Goal: Navigation & Orientation: Go to known website

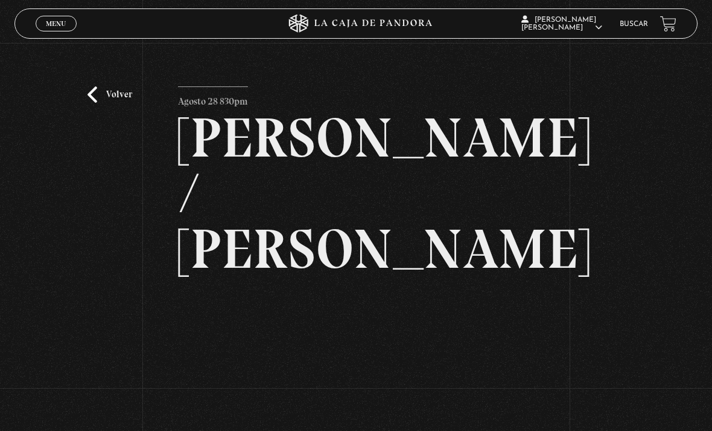
scroll to position [43, 0]
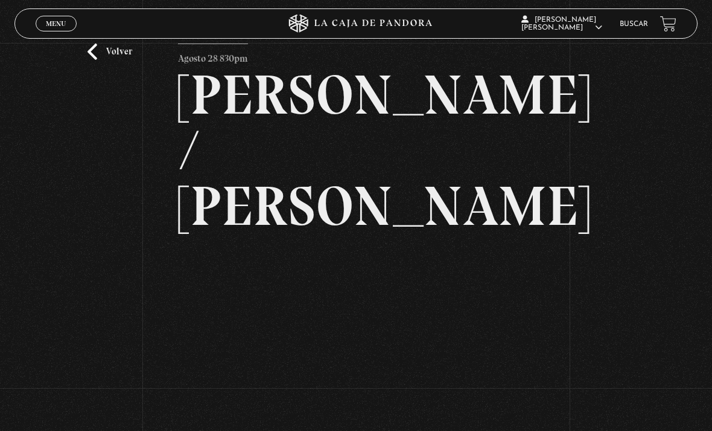
click at [112, 60] on link "Volver" at bounding box center [110, 51] width 45 height 16
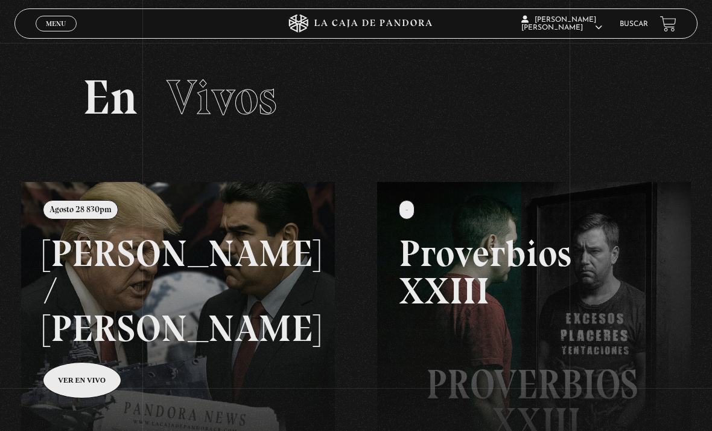
click at [89, 345] on link at bounding box center [377, 397] width 712 height 431
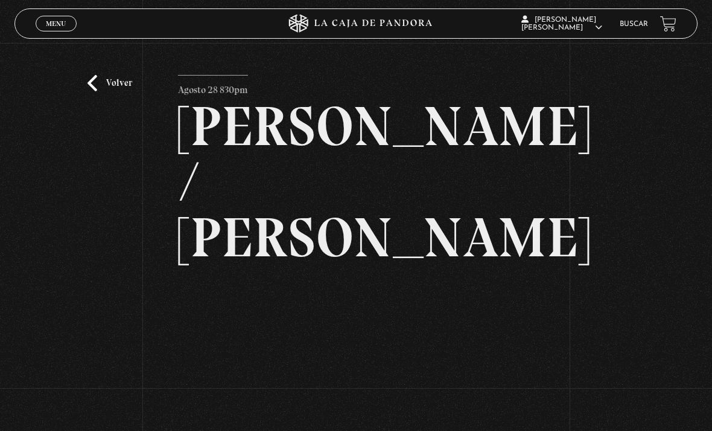
scroll to position [11, 0]
click at [60, 24] on span "Menu" at bounding box center [56, 23] width 20 height 7
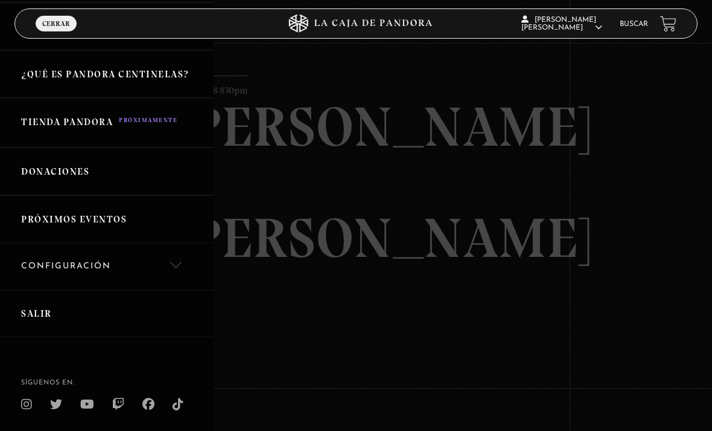
scroll to position [231, 0]
click at [43, 312] on link "Salir" at bounding box center [107, 314] width 214 height 48
